Goal: Complete application form: Complete application form

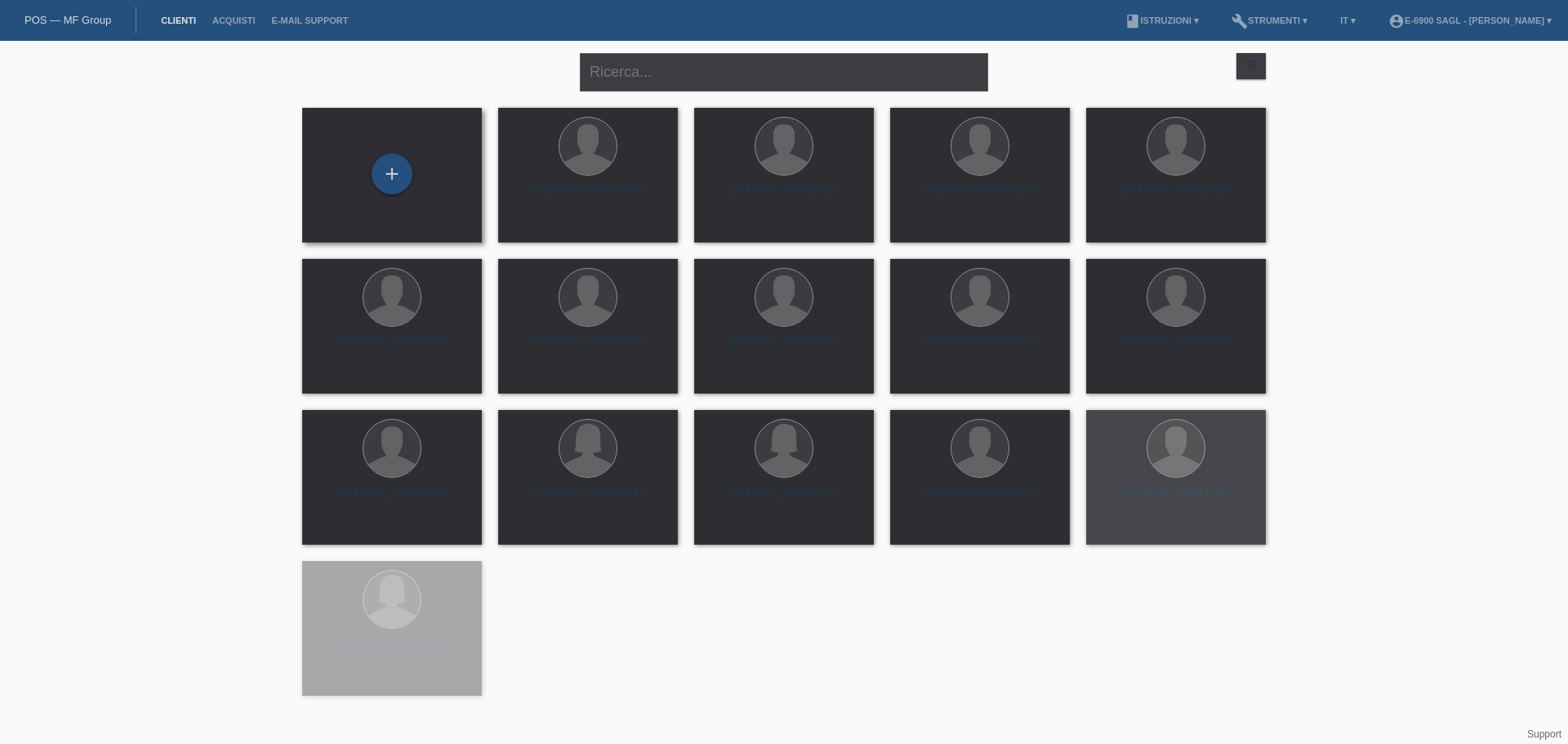
click at [416, 182] on div "+" at bounding box center [392, 175] width 153 height 43
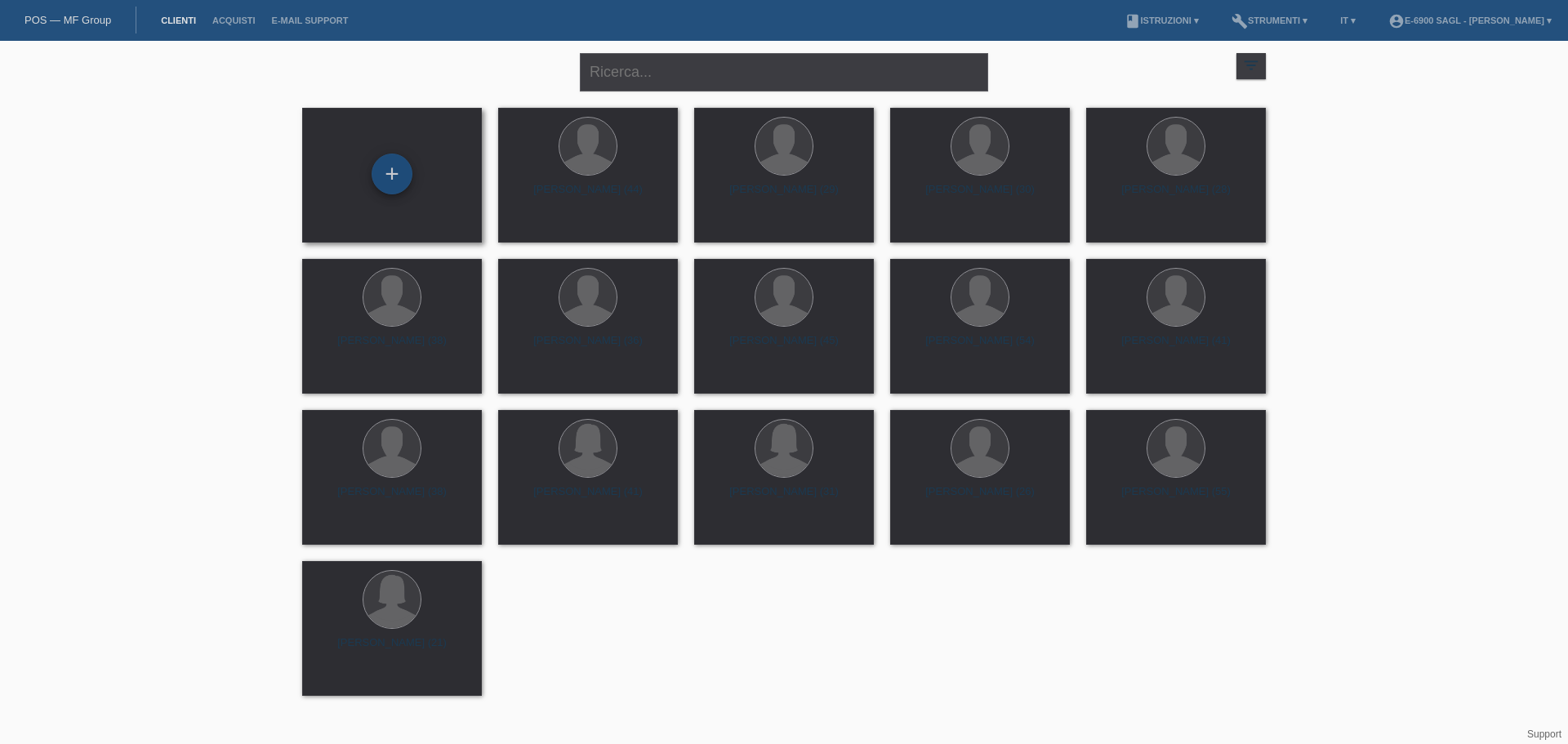
click at [397, 173] on div "+" at bounding box center [392, 173] width 40 height 40
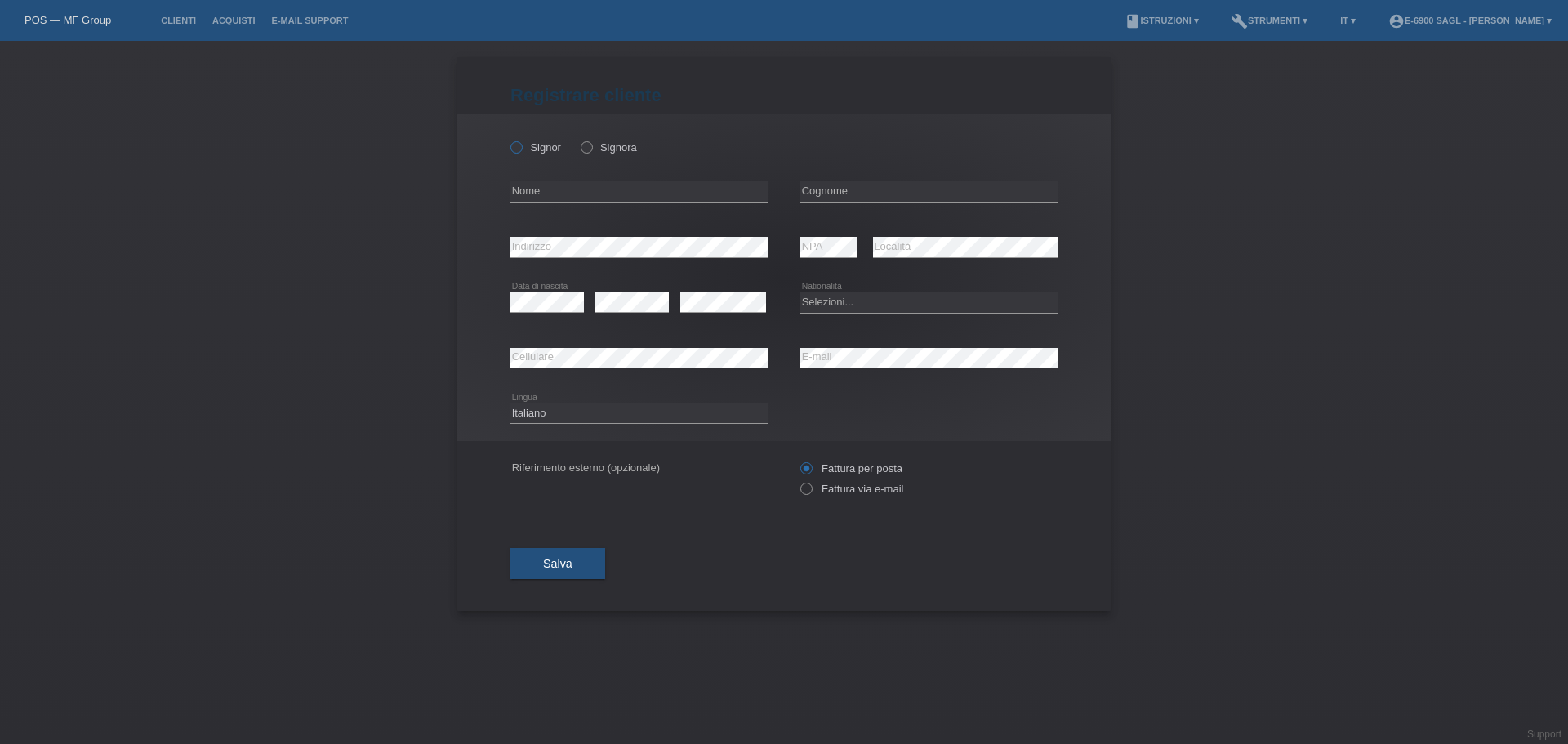
click at [542, 146] on label "Signor" at bounding box center [536, 147] width 51 height 12
click at [521, 146] on input "Signor" at bounding box center [515, 146] width 10 height 10
radio input "true"
click at [603, 145] on label "Signora" at bounding box center [609, 147] width 56 height 12
click at [591, 145] on input "Signora" at bounding box center [585, 146] width 10 height 10
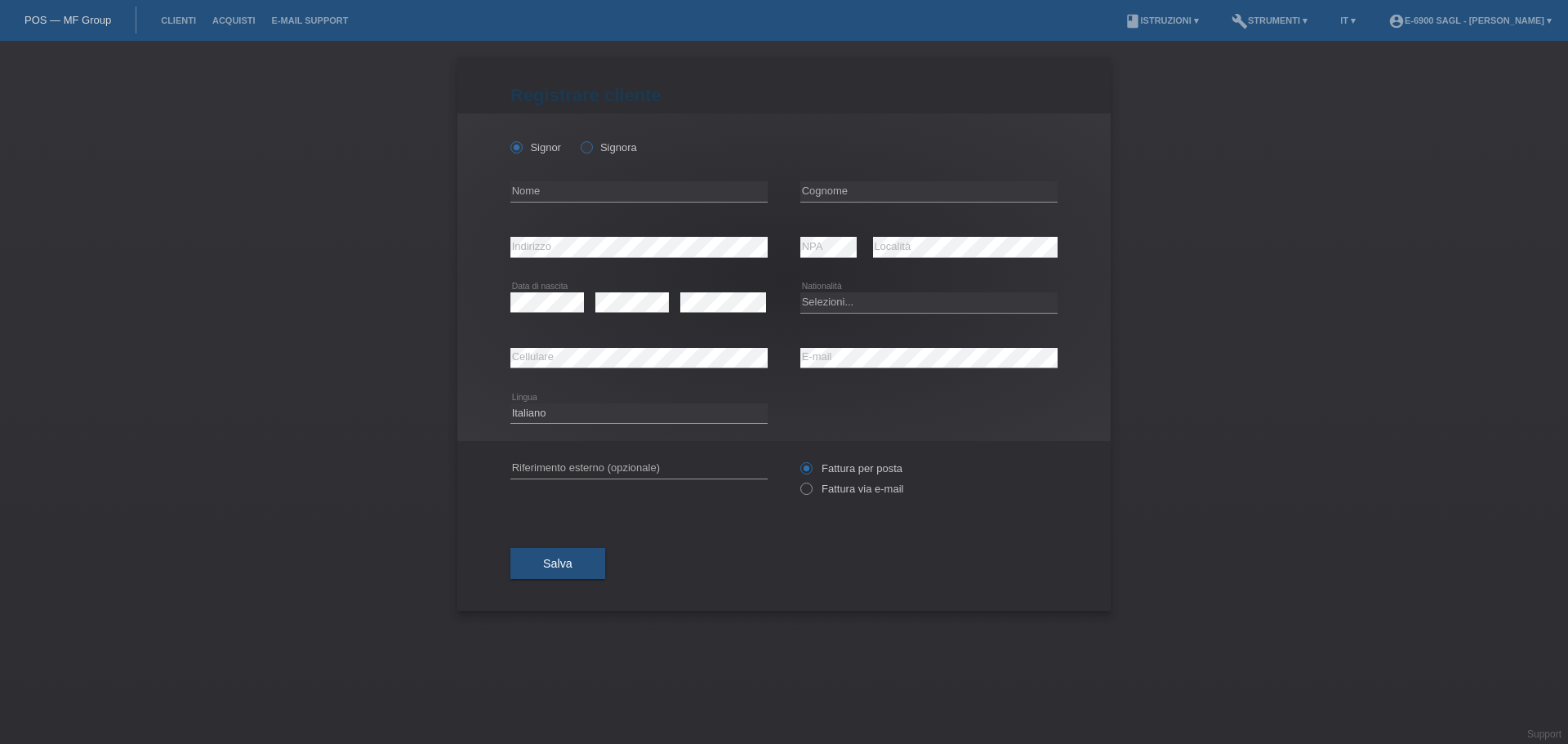
radio input "true"
click at [600, 191] on input "text" at bounding box center [638, 192] width 257 height 21
click at [590, 132] on div "Signor Signora" at bounding box center [638, 148] width 257 height 34
click at [578, 139] on icon at bounding box center [578, 139] width 0 height 0
click at [584, 143] on input "Signora" at bounding box center [585, 146] width 10 height 10
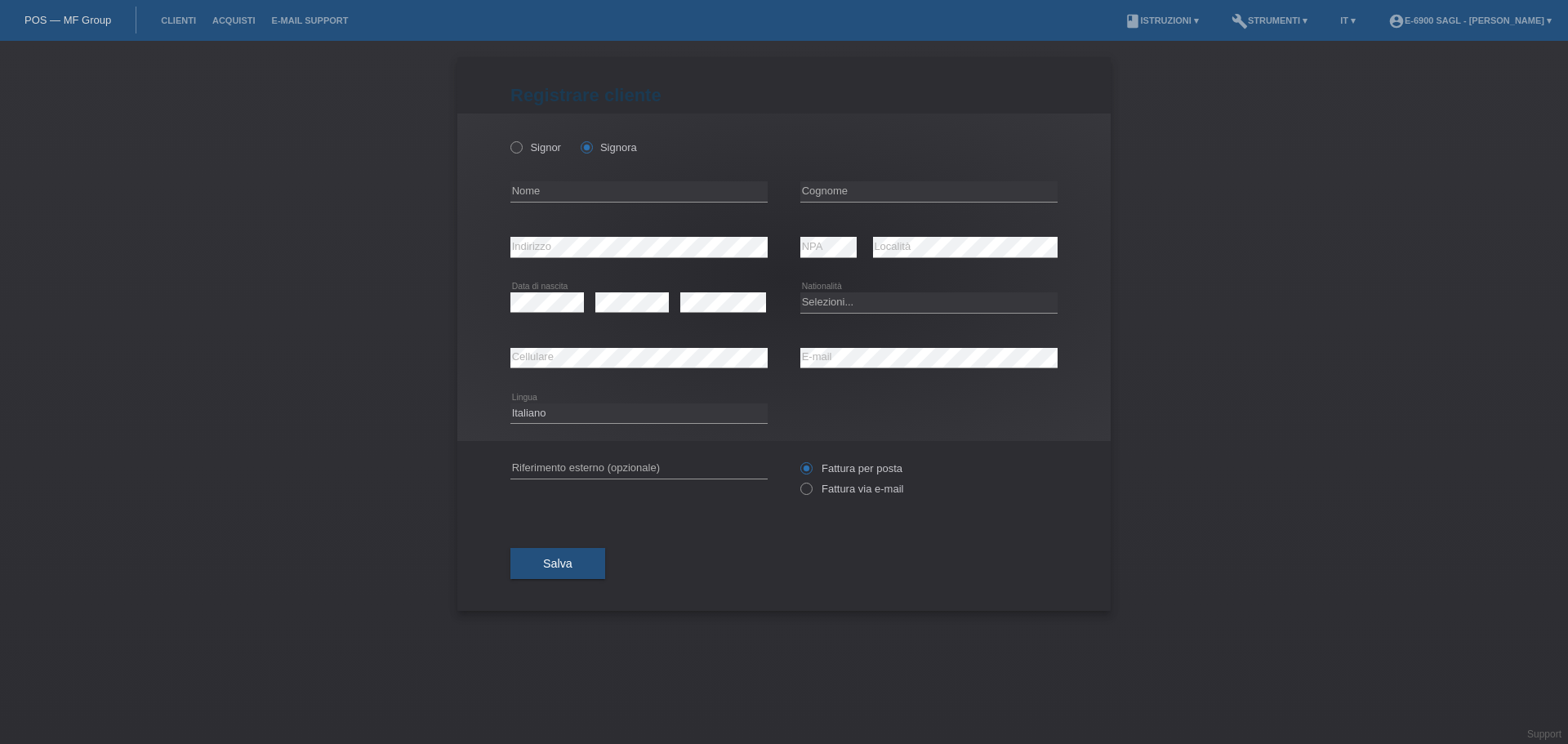
drag, startPoint x: 957, startPoint y: 417, endPoint x: 1069, endPoint y: 572, distance: 191.2
click at [1069, 574] on div "Registrare cliente Registrare cliente Registrare cliente Signor Signora error N…" at bounding box center [784, 334] width 653 height 553
click at [1448, 271] on div "Registrare cliente Registrare cliente Registrare cliente Signor Signora error N…" at bounding box center [784, 391] width 1568 height 703
click at [851, 185] on input "text" at bounding box center [929, 192] width 257 height 21
click at [856, 146] on div "Signor Signora" at bounding box center [783, 139] width 547 height 51
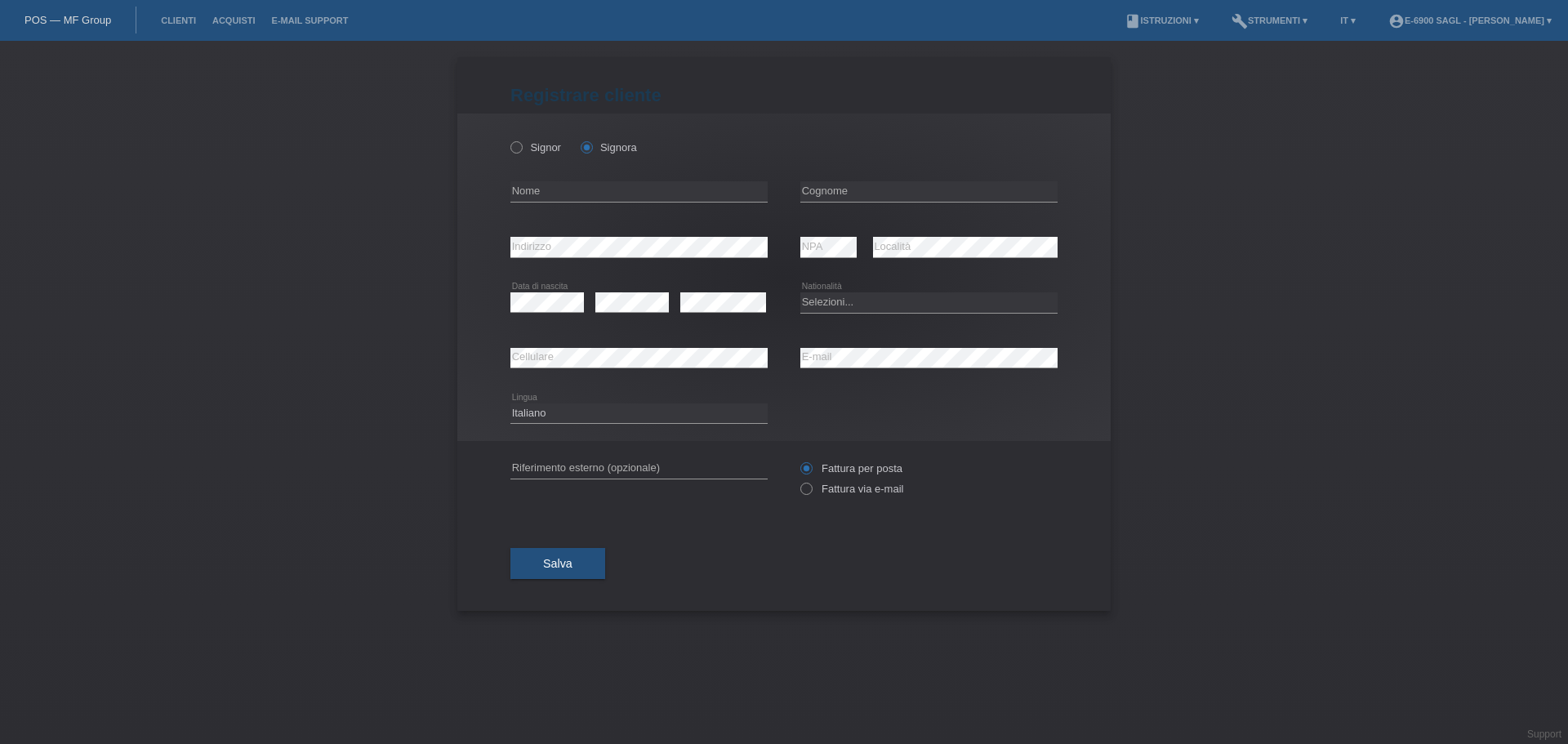
click at [604, 150] on label "Signora" at bounding box center [609, 147] width 56 height 12
click at [591, 150] on input "Signora" at bounding box center [585, 146] width 10 height 10
click at [823, 564] on div "Salva" at bounding box center [783, 563] width 547 height 95
